Goal: Transaction & Acquisition: Download file/media

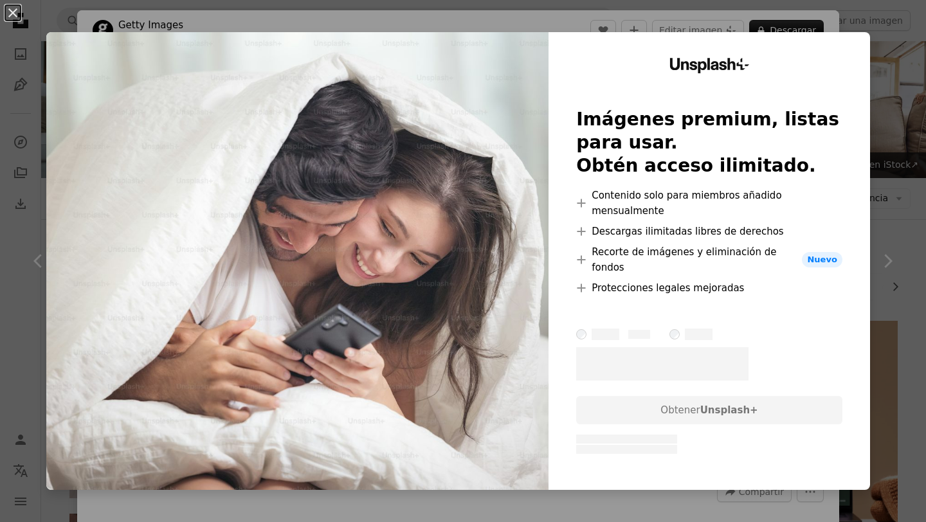
scroll to position [2489, 0]
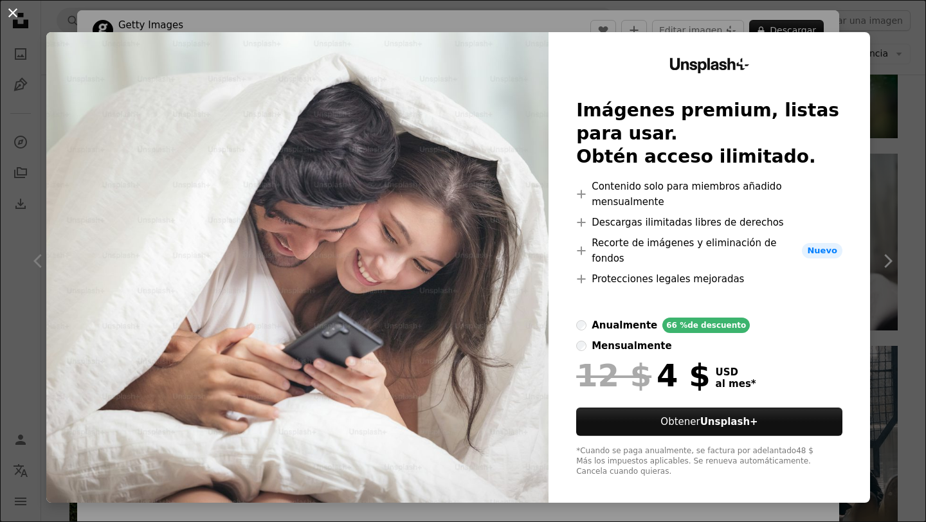
click at [8, 8] on button "An X shape" at bounding box center [12, 12] width 15 height 15
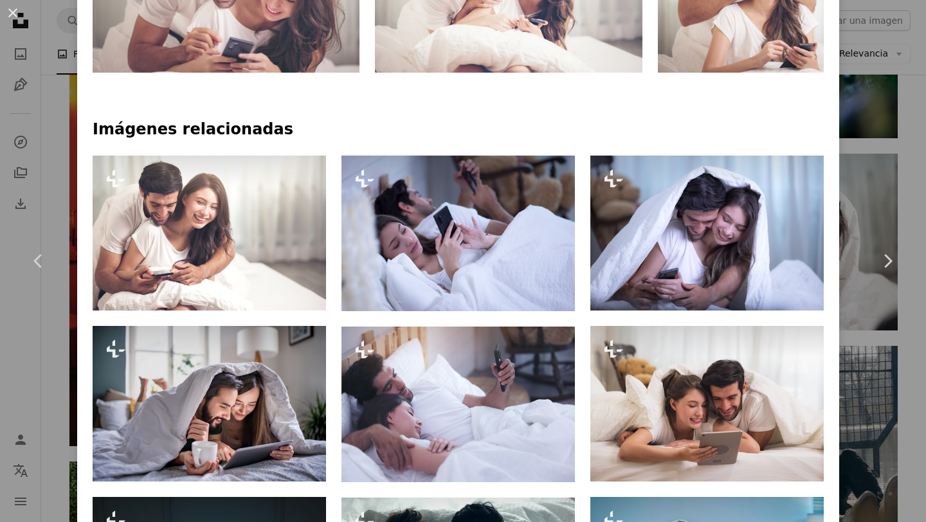
scroll to position [800, 0]
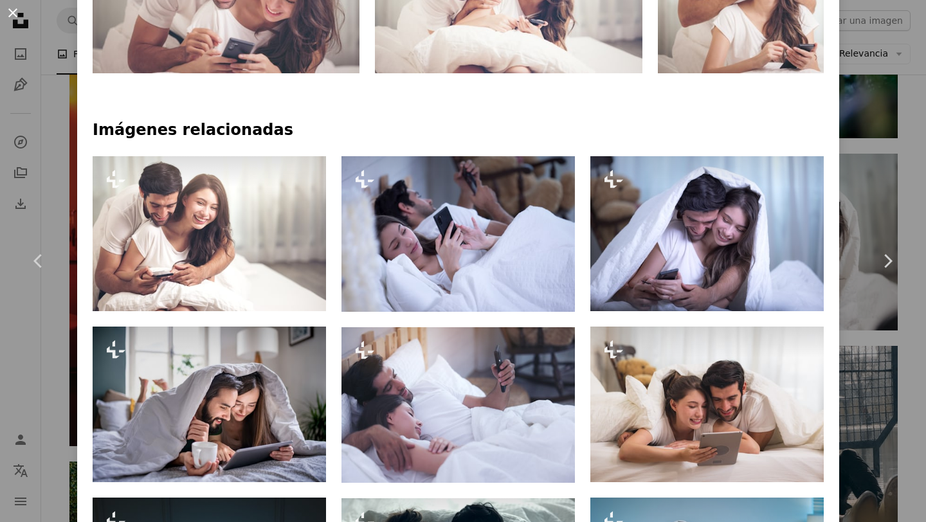
click at [12, 13] on button "An X shape" at bounding box center [12, 12] width 15 height 15
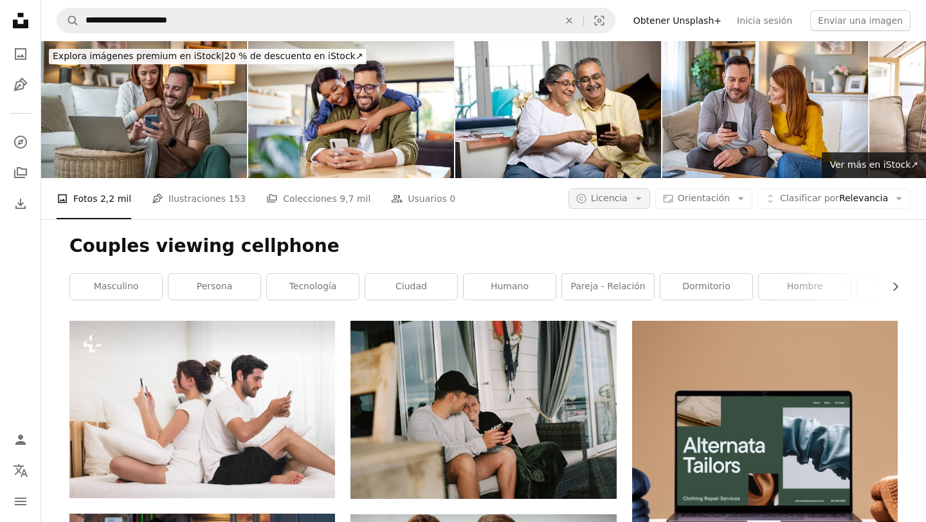
click at [638, 197] on button "A copyright icon © Licencia Arrow down" at bounding box center [609, 198] width 82 height 21
click at [628, 300] on span "Gratuita" at bounding box center [643, 301] width 78 height 13
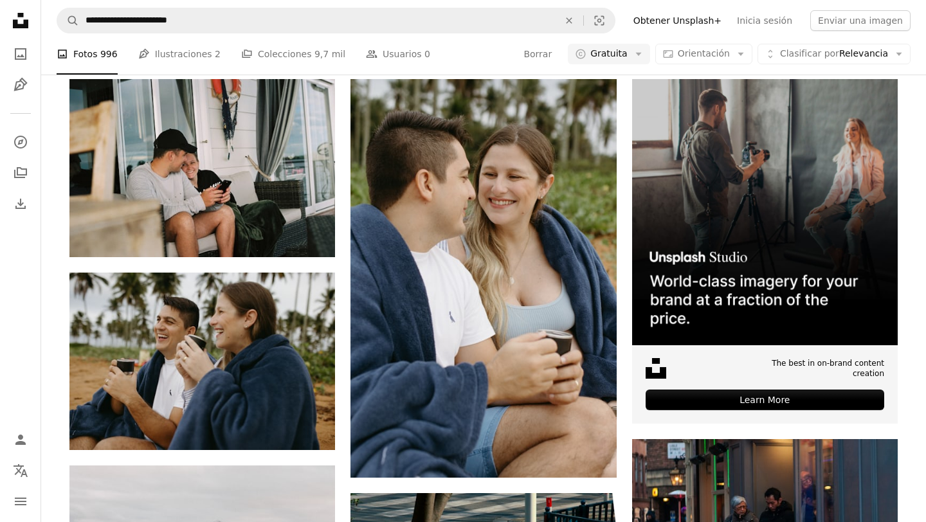
scroll to position [243, 0]
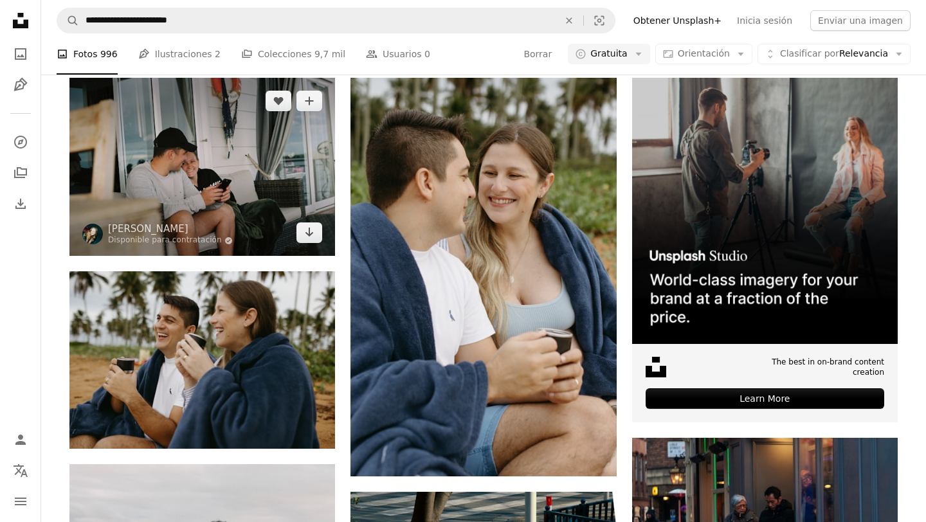
click at [255, 174] on img at bounding box center [202, 167] width 266 height 178
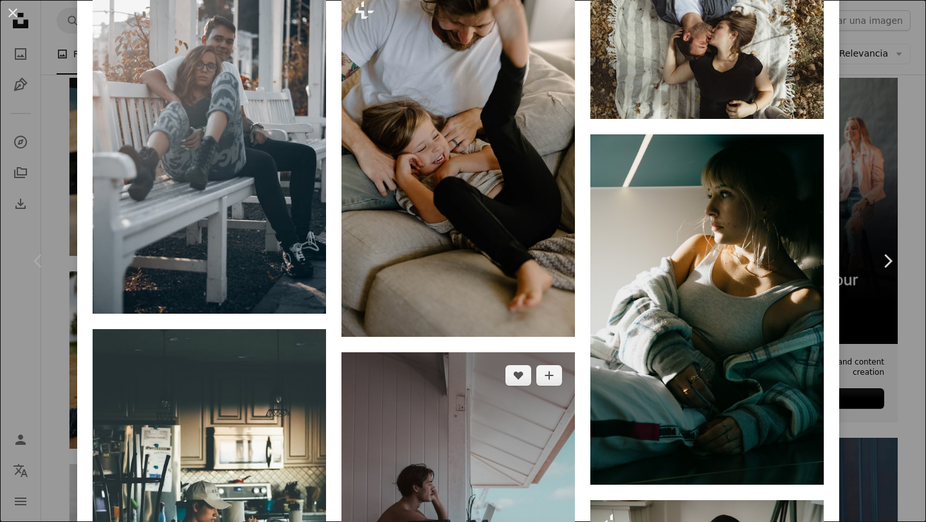
scroll to position [1357, 0]
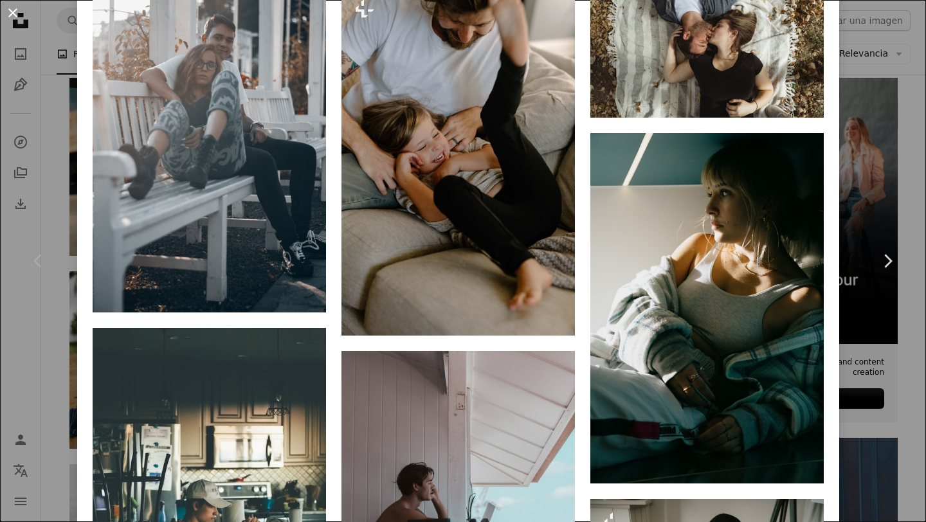
click at [12, 12] on button "An X shape" at bounding box center [12, 12] width 15 height 15
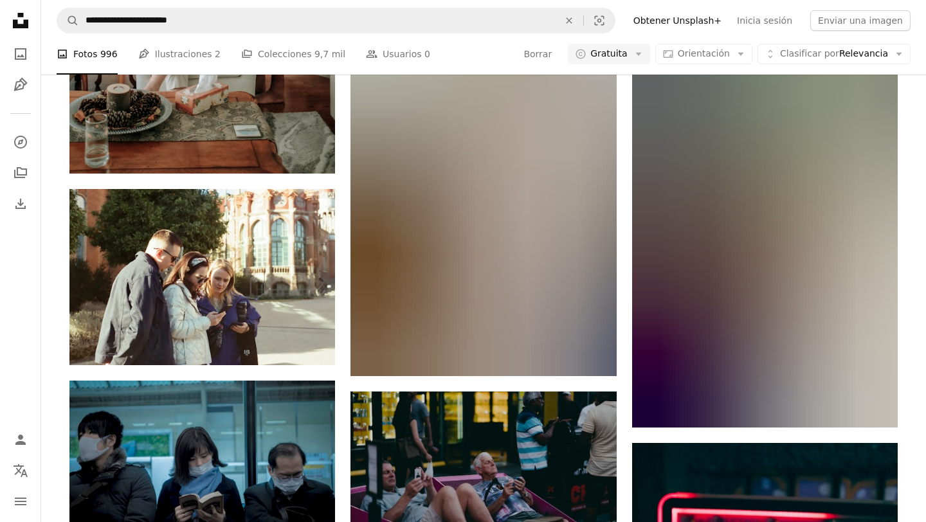
scroll to position [6177, 0]
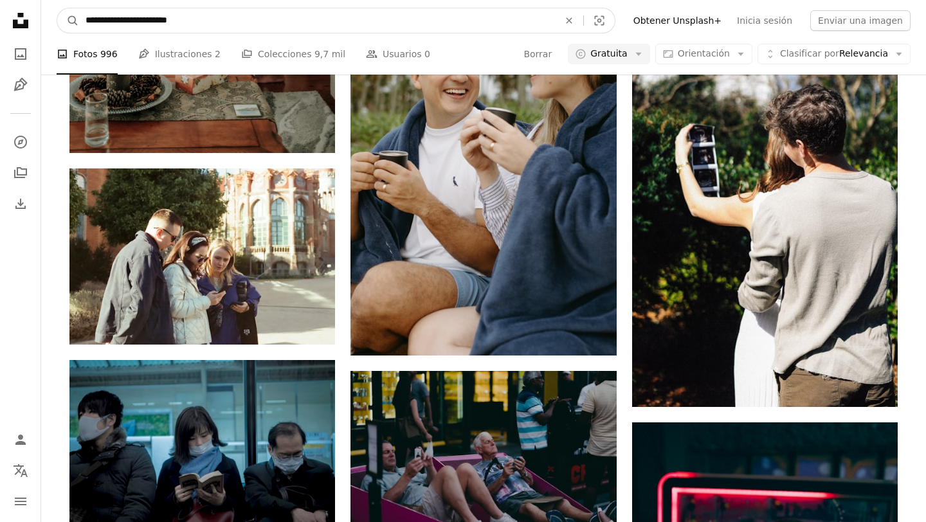
drag, startPoint x: 153, startPoint y: 20, endPoint x: 123, endPoint y: 18, distance: 29.6
click at [124, 18] on input "**********" at bounding box center [317, 20] width 476 height 24
click at [136, 20] on input "**********" at bounding box center [317, 20] width 476 height 24
type input "**********"
click button "A magnifying glass" at bounding box center [68, 20] width 22 height 24
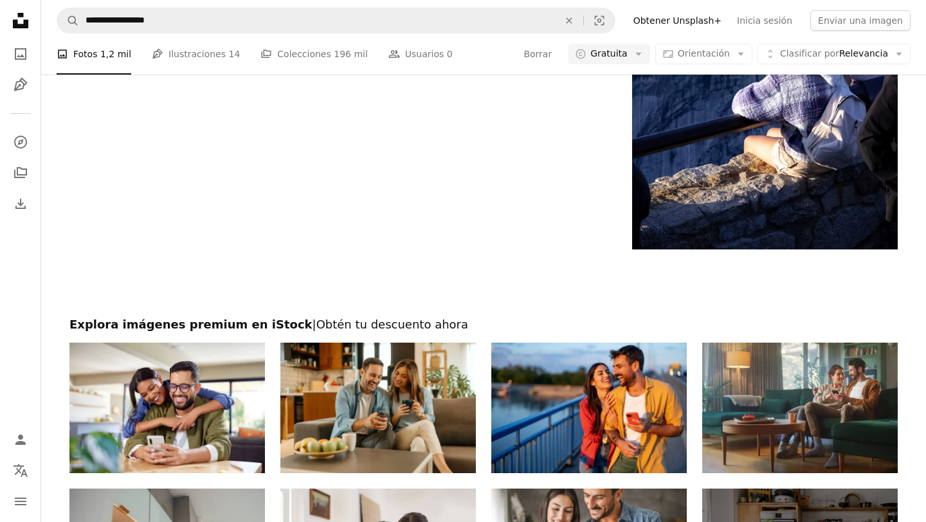
scroll to position [2641, 0]
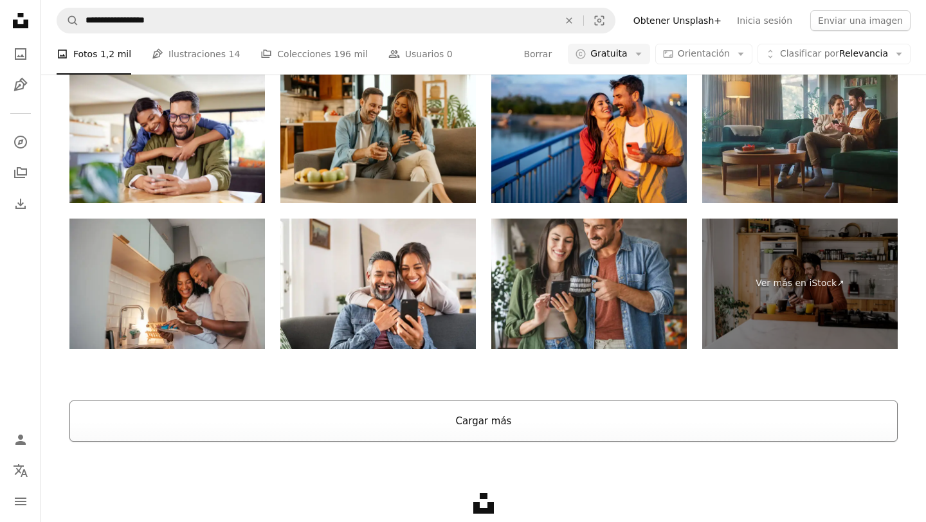
click at [392, 410] on button "Cargar más" at bounding box center [483, 421] width 828 height 41
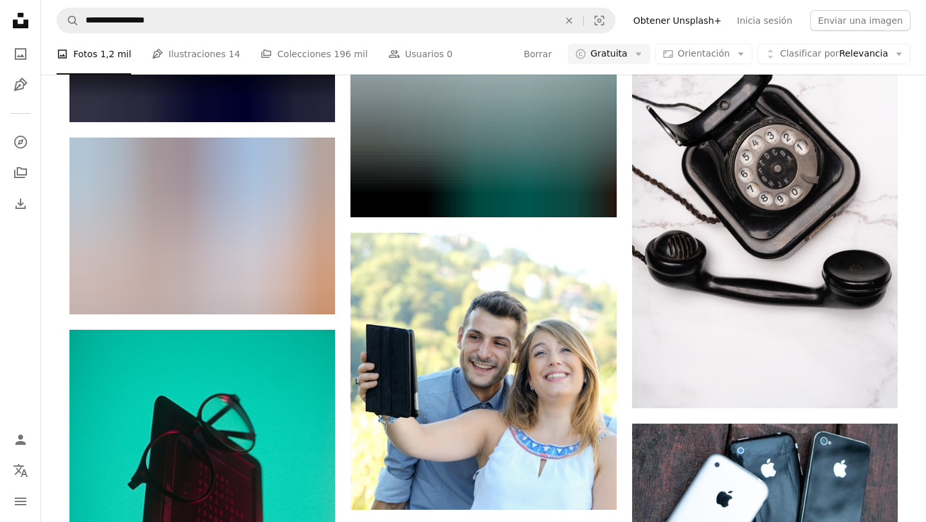
scroll to position [12226, 0]
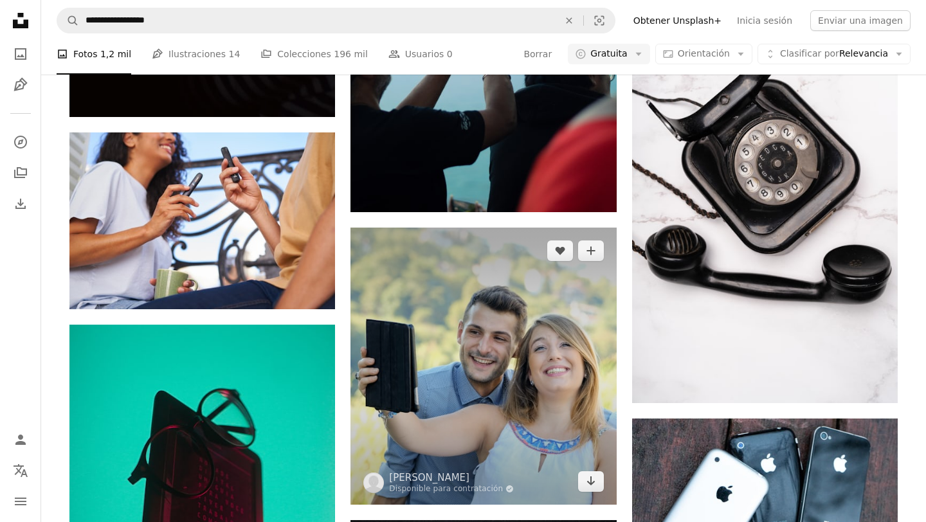
click at [454, 398] on img at bounding box center [483, 366] width 266 height 277
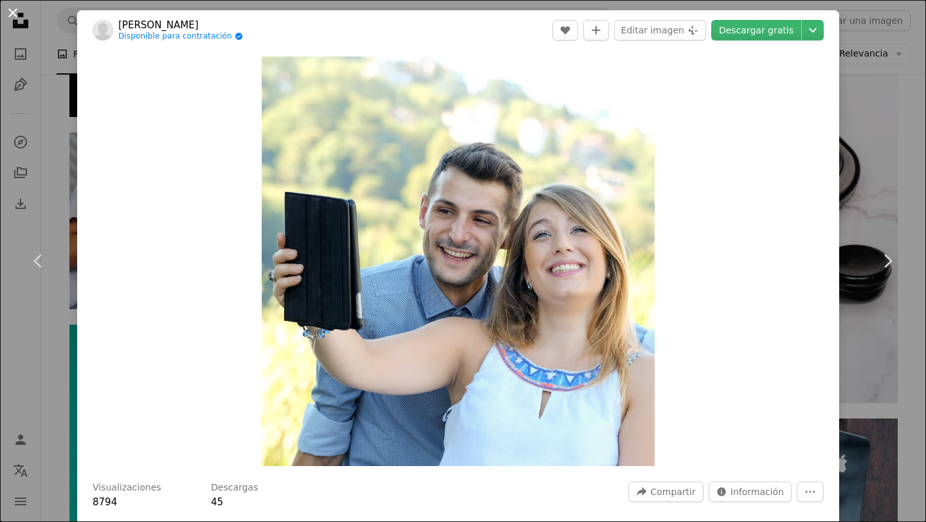
click at [14, 10] on button "An X shape" at bounding box center [12, 12] width 15 height 15
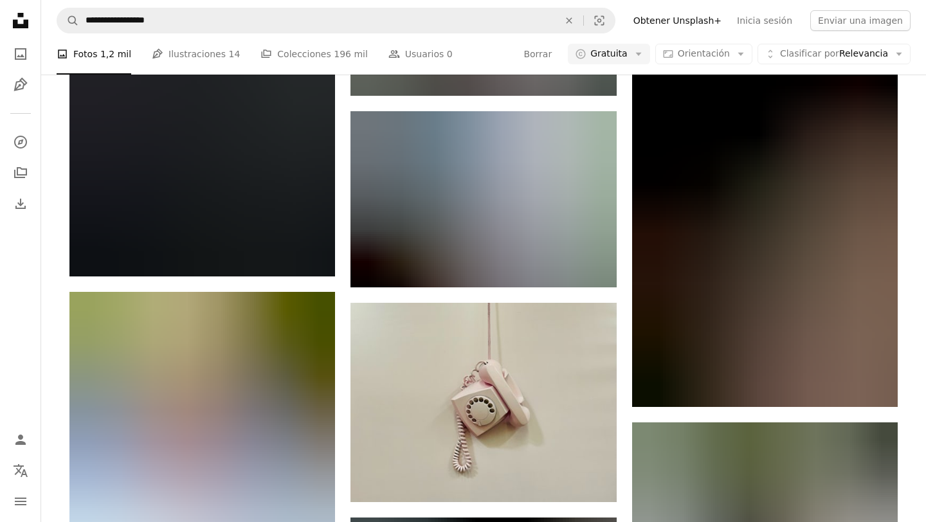
scroll to position [13435, 0]
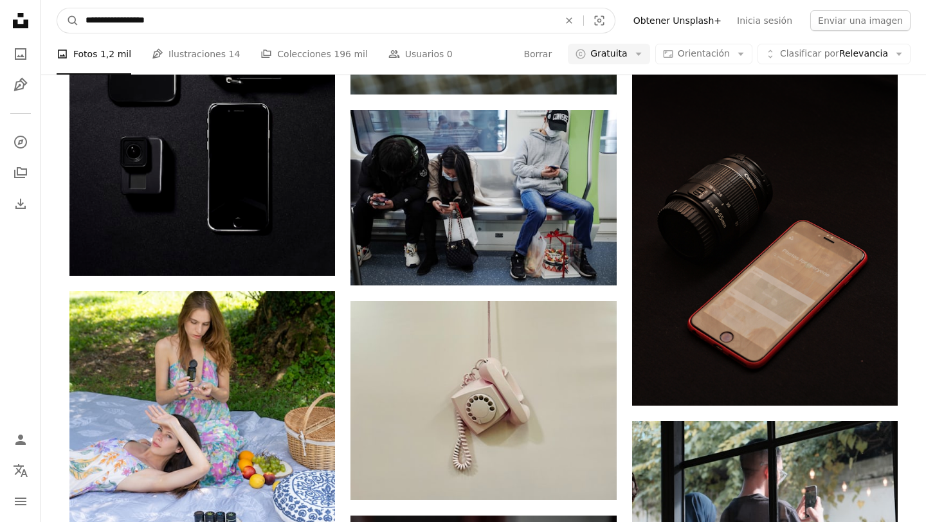
drag, startPoint x: 177, startPoint y: 21, endPoint x: 126, endPoint y: 20, distance: 51.4
click at [127, 20] on input "**********" at bounding box center [317, 20] width 476 height 24
type input "**********"
click button "A magnifying glass" at bounding box center [68, 20] width 22 height 24
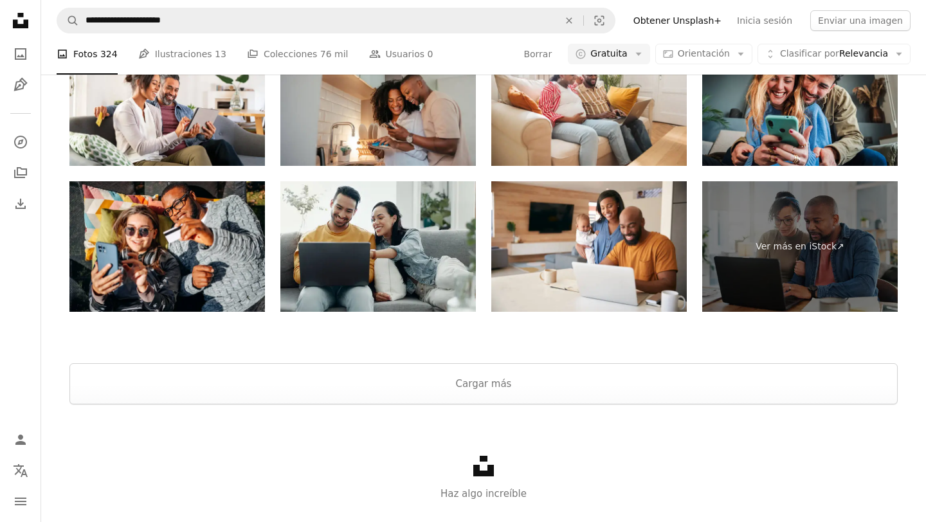
scroll to position [2540, 0]
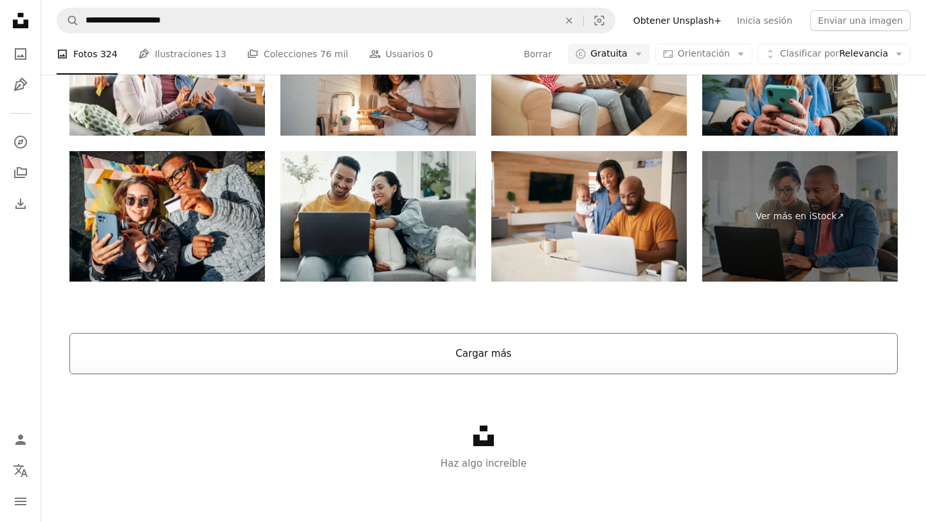
click at [411, 351] on button "Cargar más" at bounding box center [483, 353] width 828 height 41
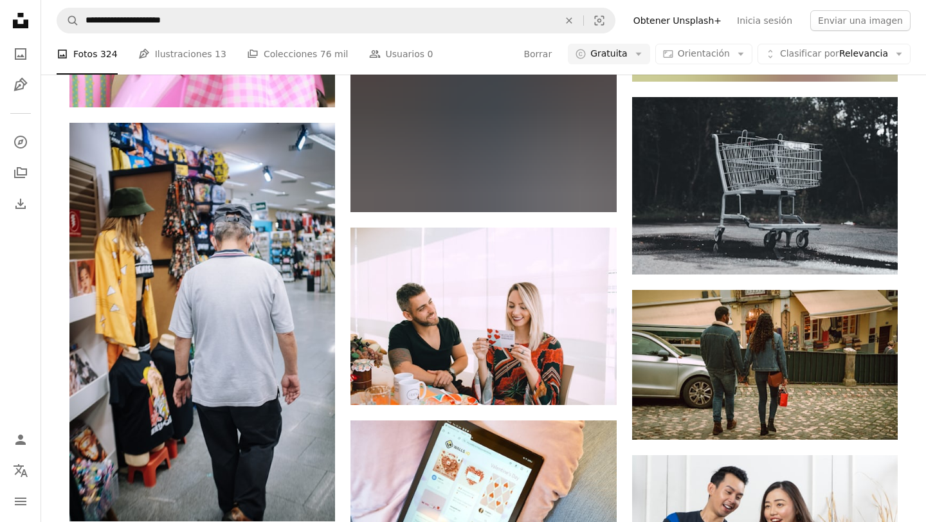
scroll to position [7490, 0]
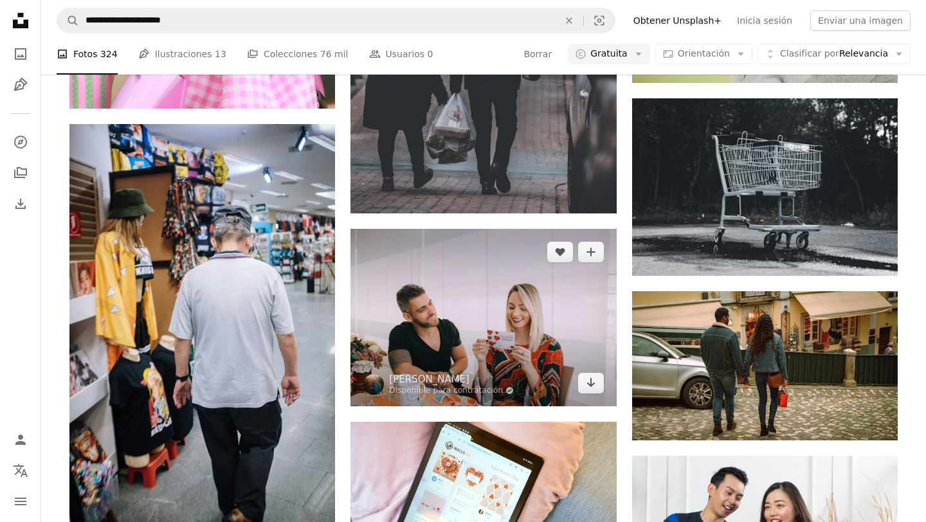
click at [458, 325] on img at bounding box center [483, 317] width 266 height 177
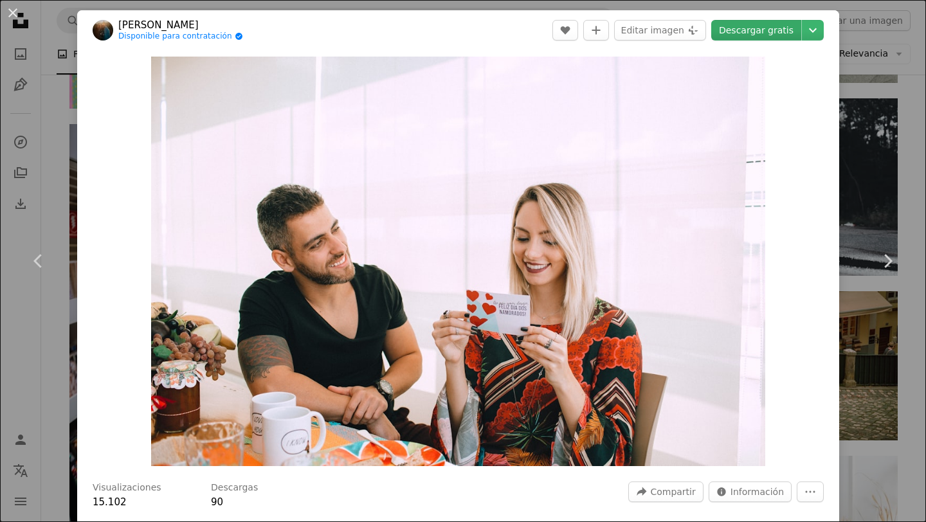
click at [775, 35] on link "Descargar gratis" at bounding box center [756, 30] width 90 height 21
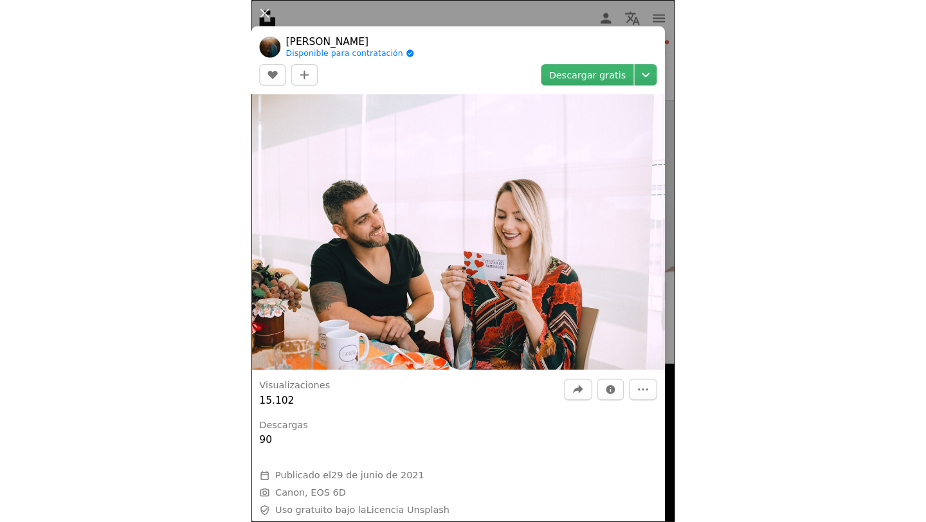
scroll to position [7490, 0]
